Goal: Share content: Share content

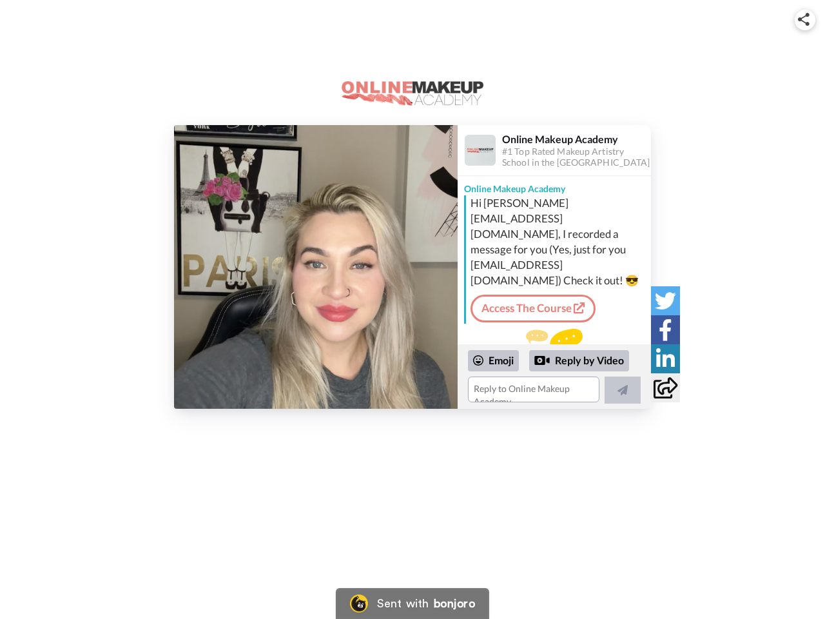
click at [805, 19] on img at bounding box center [804, 19] width 12 height 13
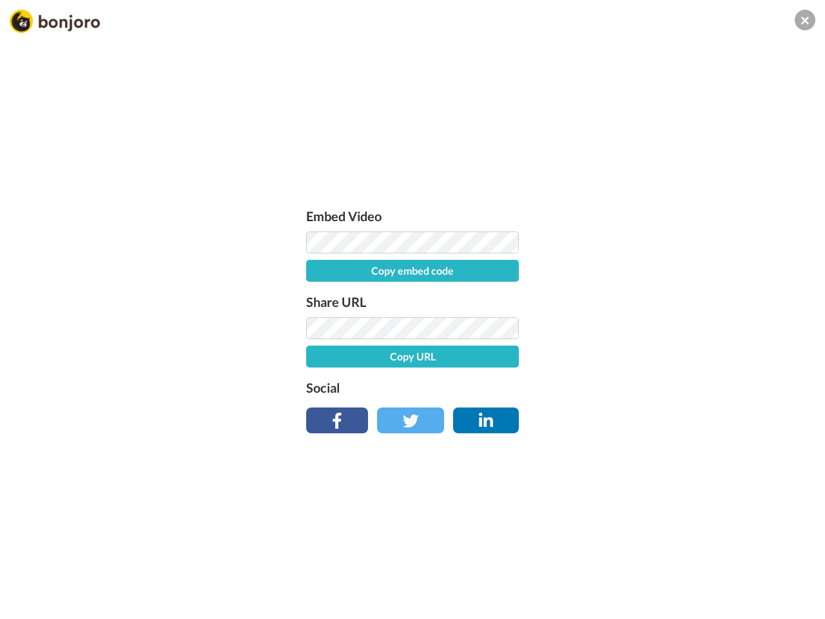
click at [316, 267] on button "Copy embed code" at bounding box center [412, 271] width 213 height 22
click at [555, 377] on div "Embed Video Embed code copied! Share URL Copy URL Social" at bounding box center [412, 379] width 825 height 619
click at [494, 361] on button "Copy URL" at bounding box center [412, 357] width 213 height 22
click at [580, 361] on div "Embed Video Embed code copied! Share URL URL copied! Social" at bounding box center [412, 379] width 825 height 619
click at [623, 390] on div "Embed Video Embed code copied! Share URL URL copied! Social" at bounding box center [412, 379] width 825 height 619
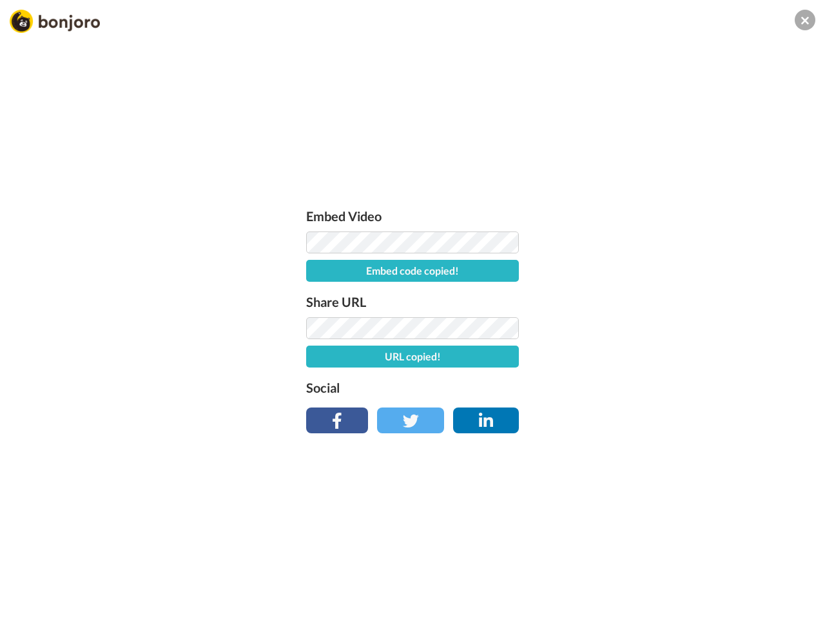
click at [666, 301] on div "Embed Video Embed code copied! Share URL URL copied! Social" at bounding box center [412, 379] width 825 height 619
click at [666, 330] on div "Embed Video Embed code copied! Share URL URL copied! Social" at bounding box center [412, 379] width 825 height 619
click at [666, 359] on div "Embed Video Embed code copied! Share URL URL copied! Social" at bounding box center [412, 379] width 825 height 619
click at [666, 388] on div "Embed Video Embed code copied! Share URL URL copied! Social" at bounding box center [412, 379] width 825 height 619
